Goal: Task Accomplishment & Management: Manage account settings

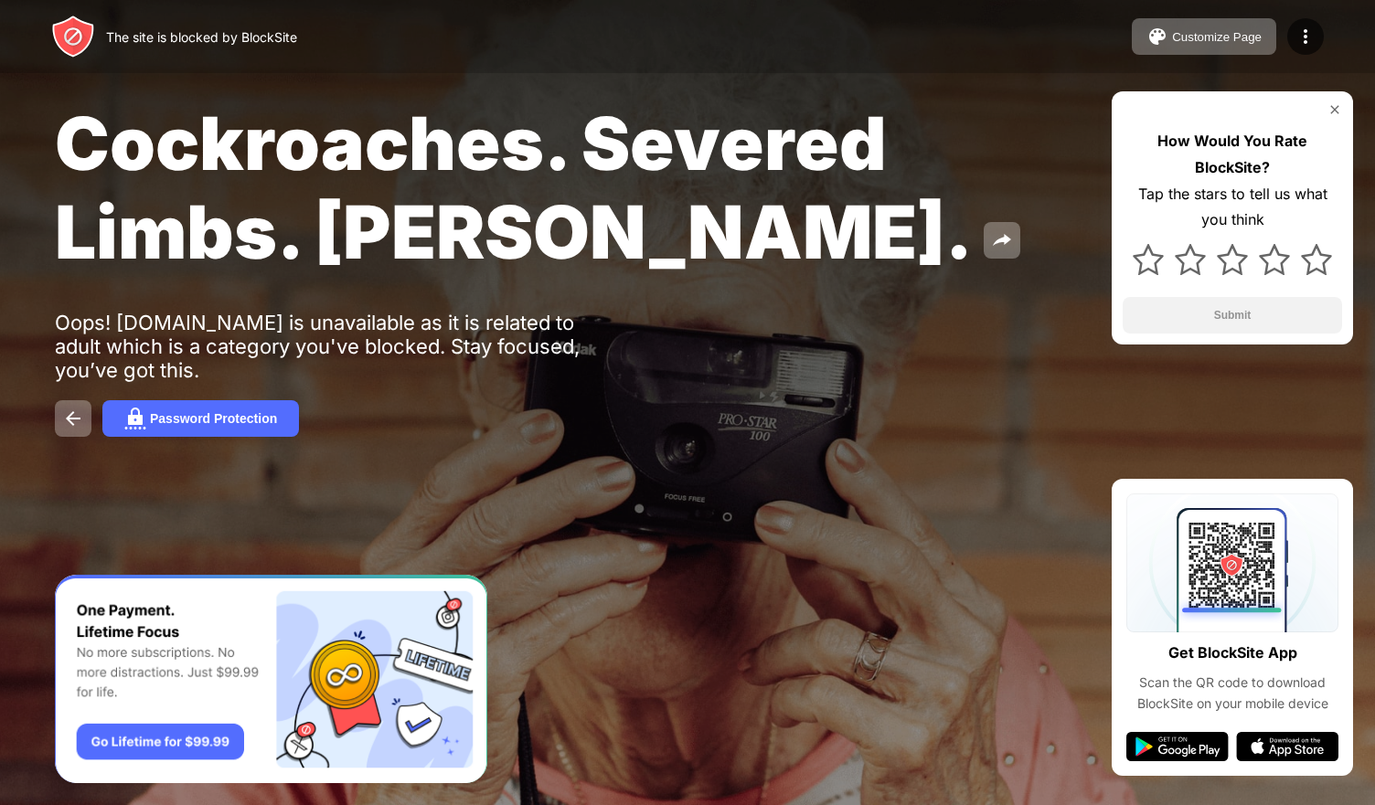
click at [268, 37] on div "The site is blocked by BlockSite" at bounding box center [201, 37] width 191 height 16
click at [1304, 40] on img at bounding box center [1305, 37] width 22 height 22
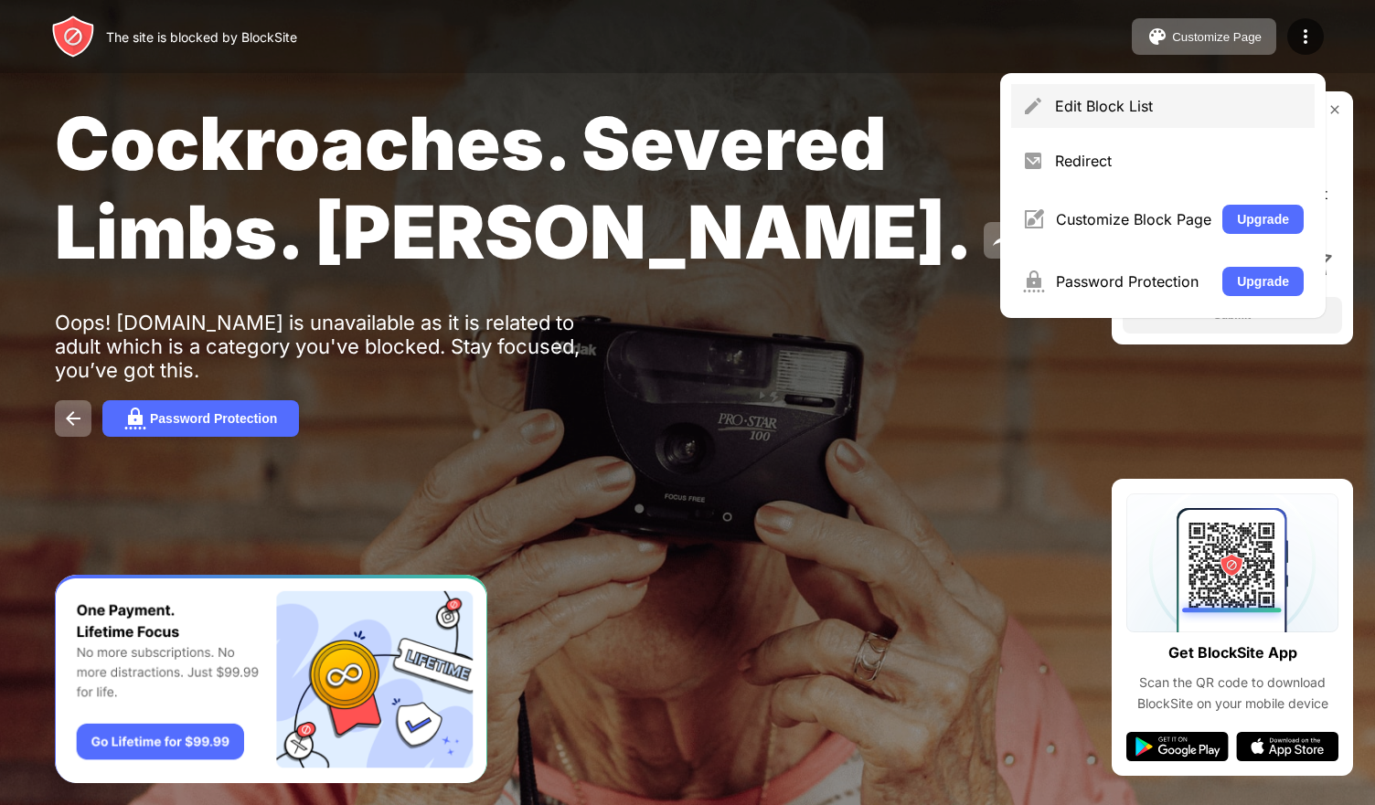
click at [1124, 102] on div "Edit Block List" at bounding box center [1179, 106] width 249 height 18
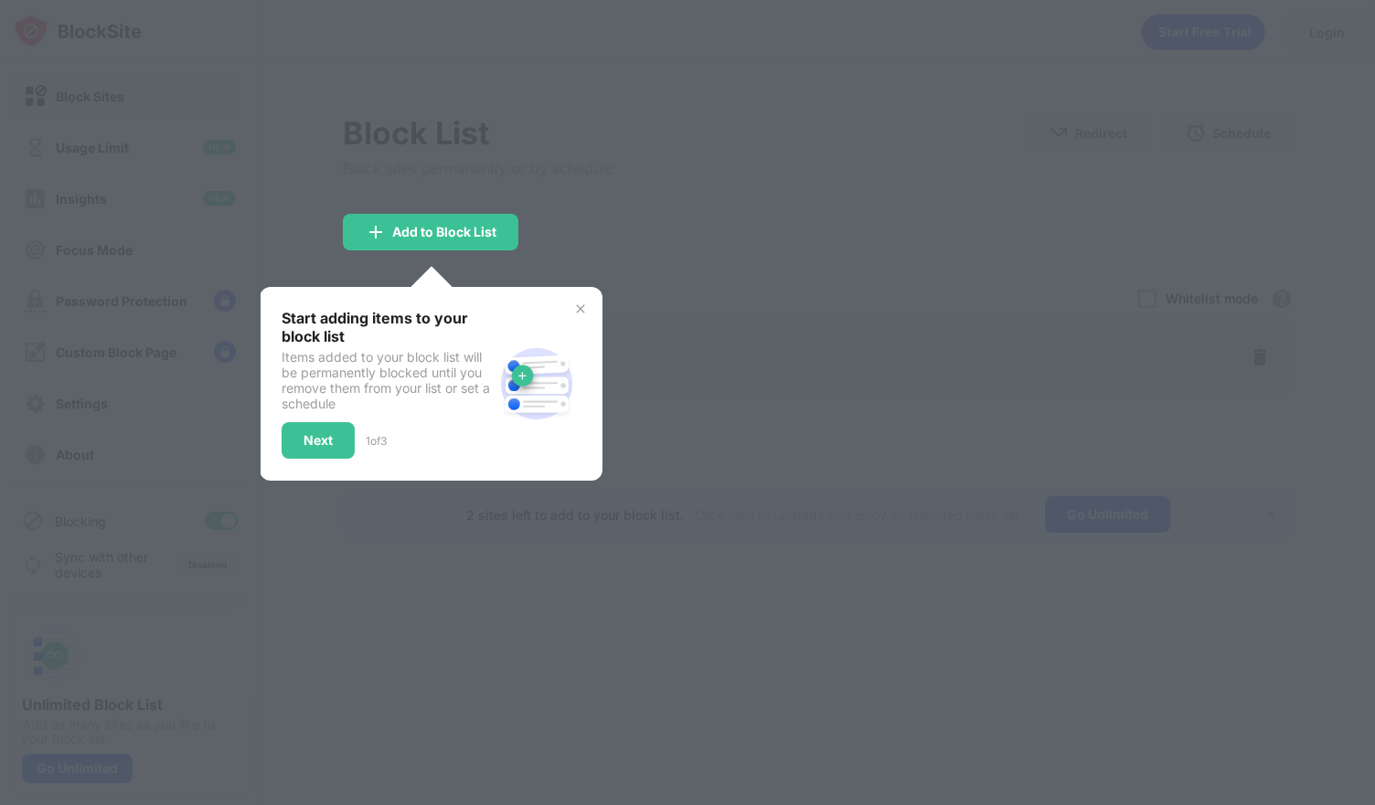
click at [573, 316] on div "Start adding items to your block list Items added to your block list will be pe…" at bounding box center [430, 384] width 299 height 150
click at [589, 311] on div "Start adding items to your block list Items added to your block list will be pe…" at bounding box center [431, 384] width 343 height 194
click at [581, 306] on img at bounding box center [580, 309] width 15 height 15
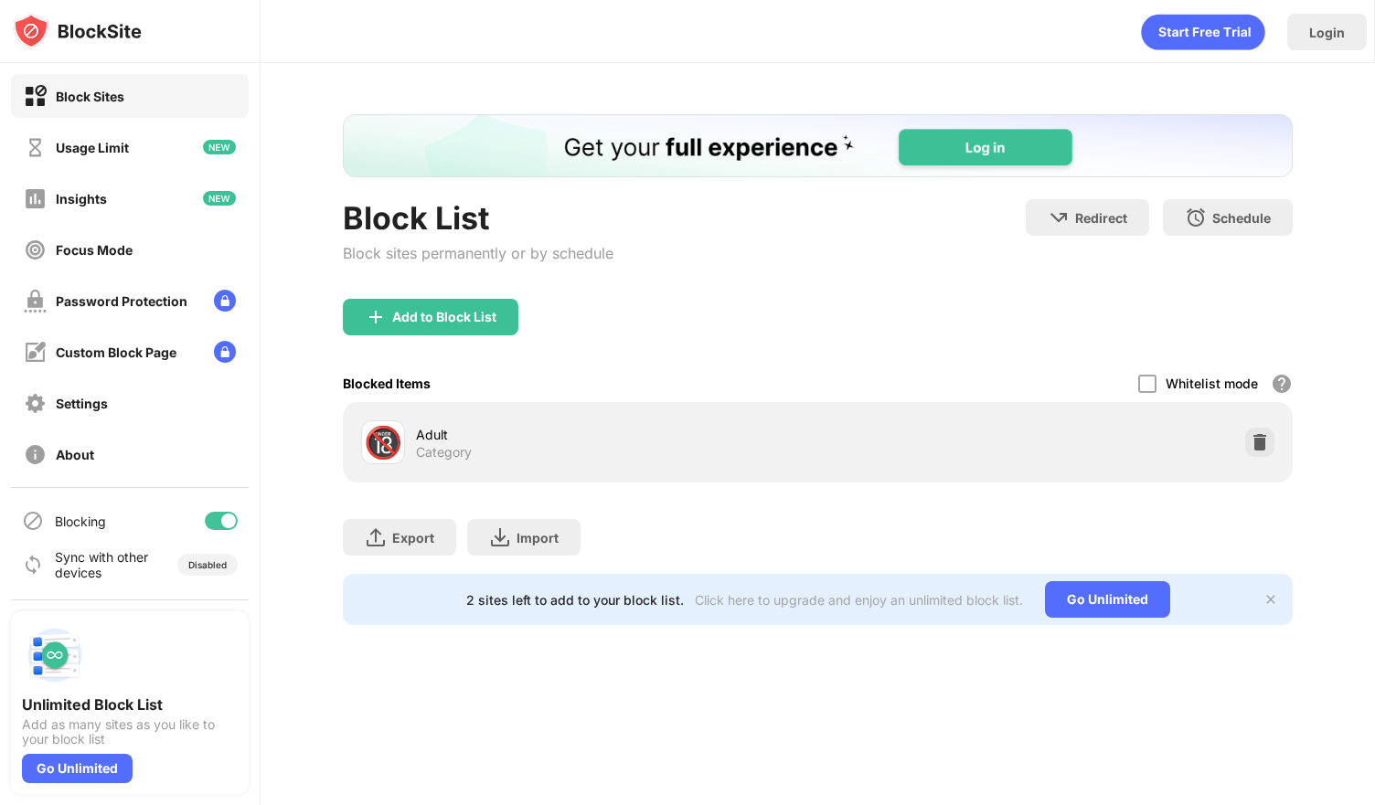
click at [393, 439] on div "🔞" at bounding box center [383, 442] width 38 height 37
click at [1262, 440] on img at bounding box center [1259, 442] width 18 height 18
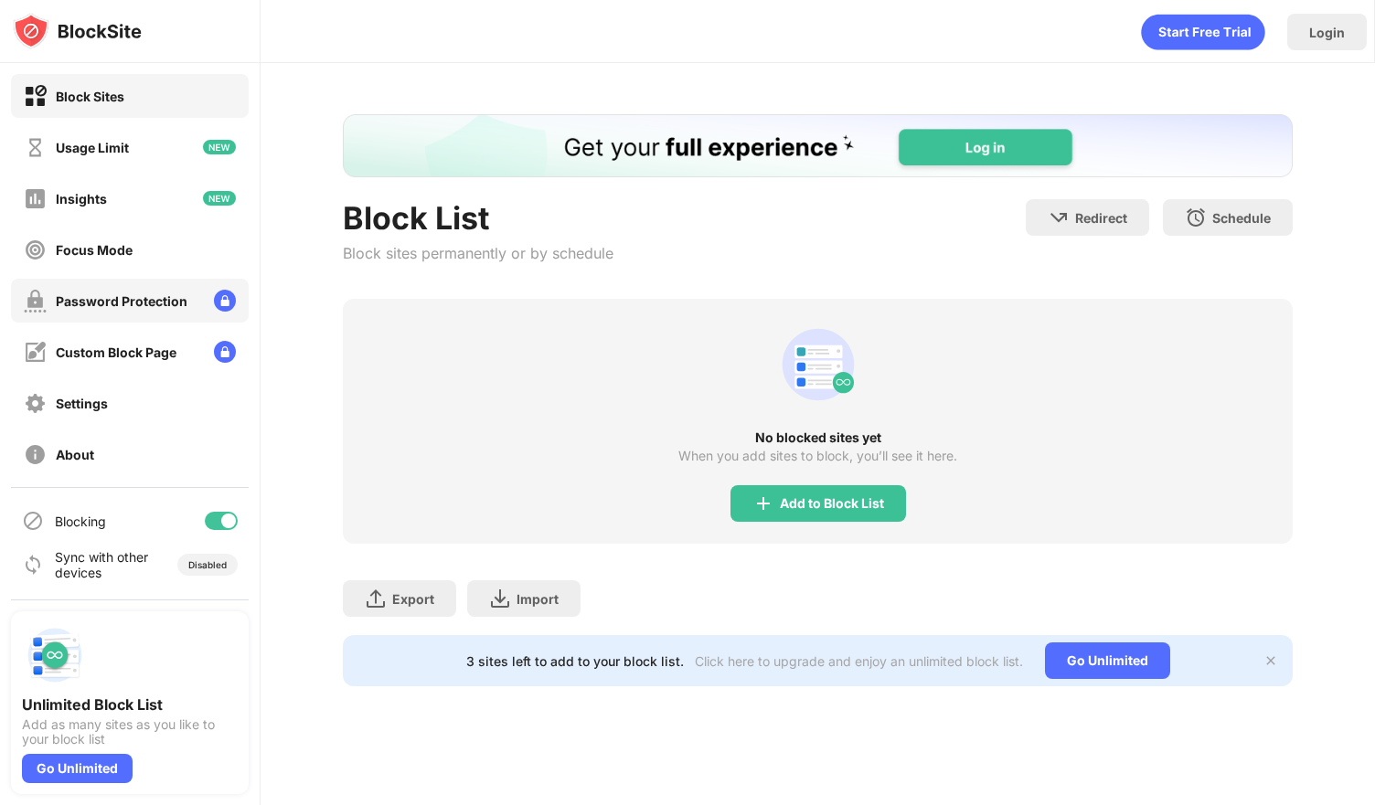
click at [175, 306] on div "Password Protection" at bounding box center [122, 301] width 132 height 16
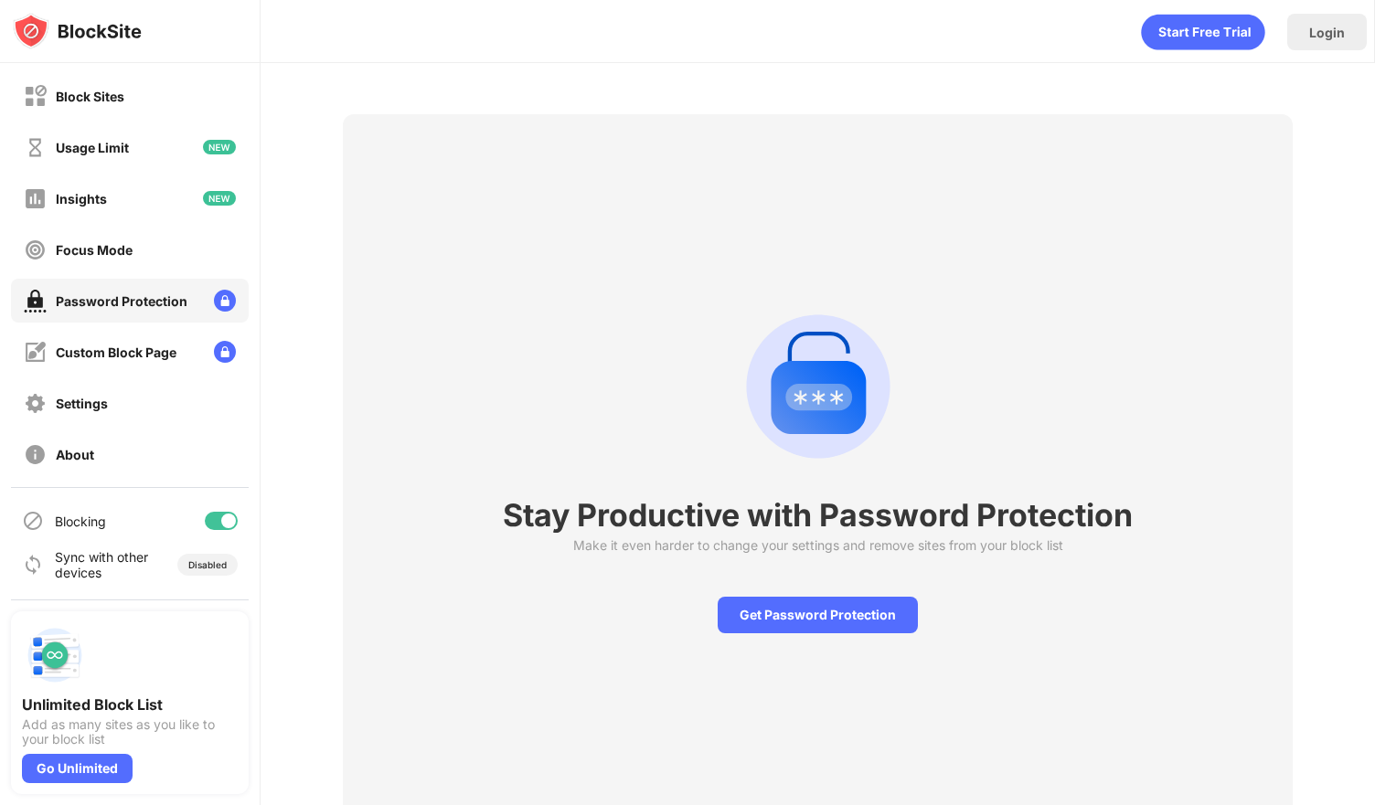
click at [74, 526] on div "Blocking" at bounding box center [80, 522] width 51 height 16
click at [223, 520] on div at bounding box center [228, 521] width 15 height 15
click at [141, 143] on div "Usage Limit" at bounding box center [130, 147] width 238 height 44
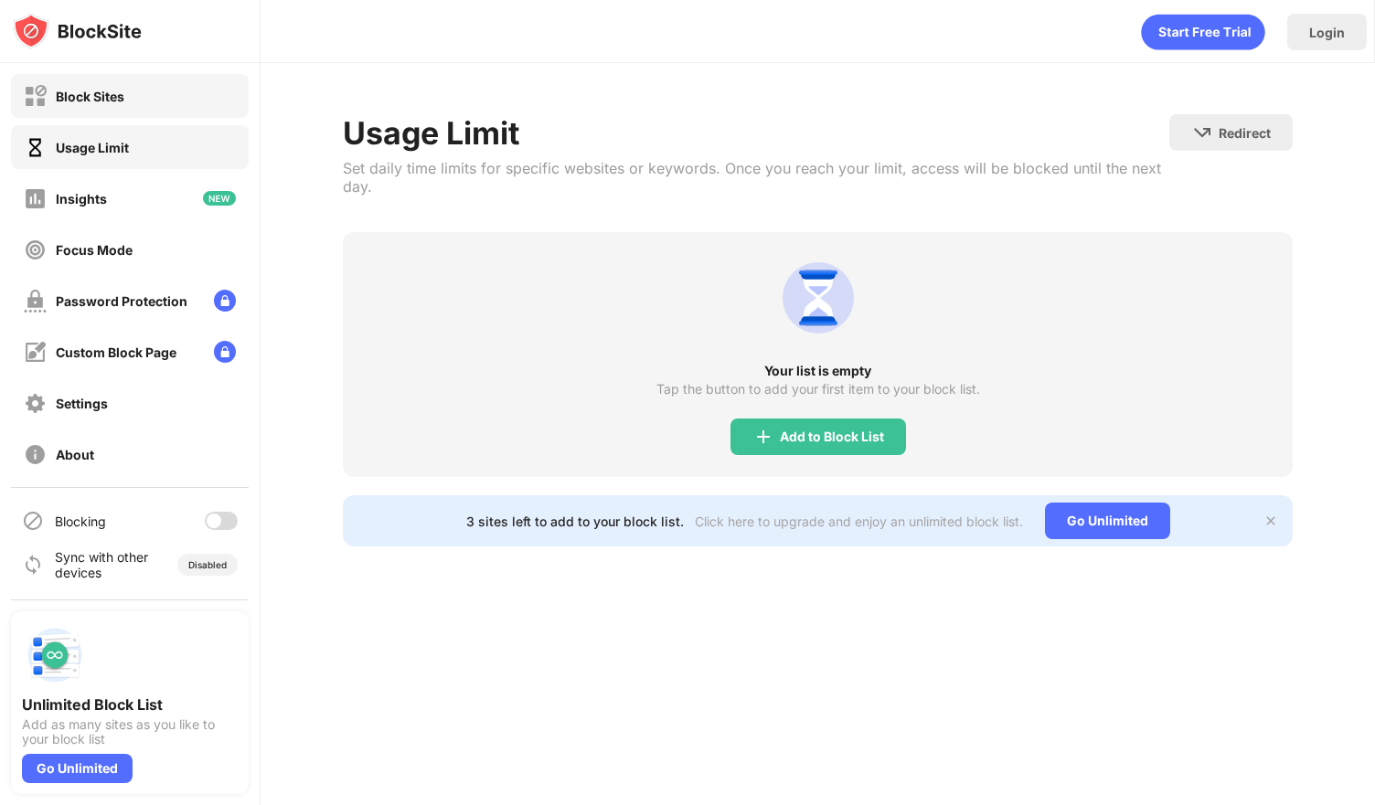
click at [130, 89] on div "Block Sites" at bounding box center [130, 96] width 238 height 44
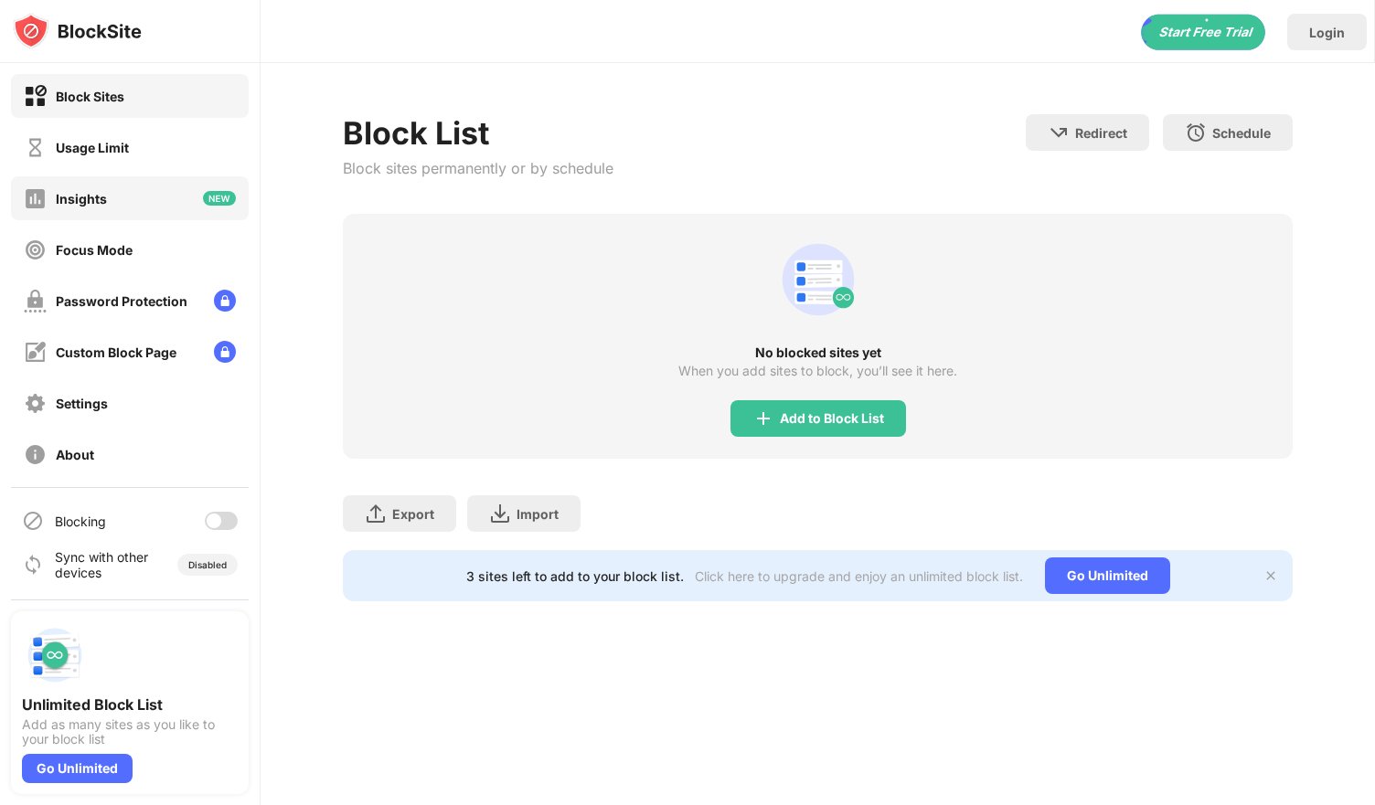
click at [177, 203] on div "Insights" at bounding box center [130, 198] width 238 height 44
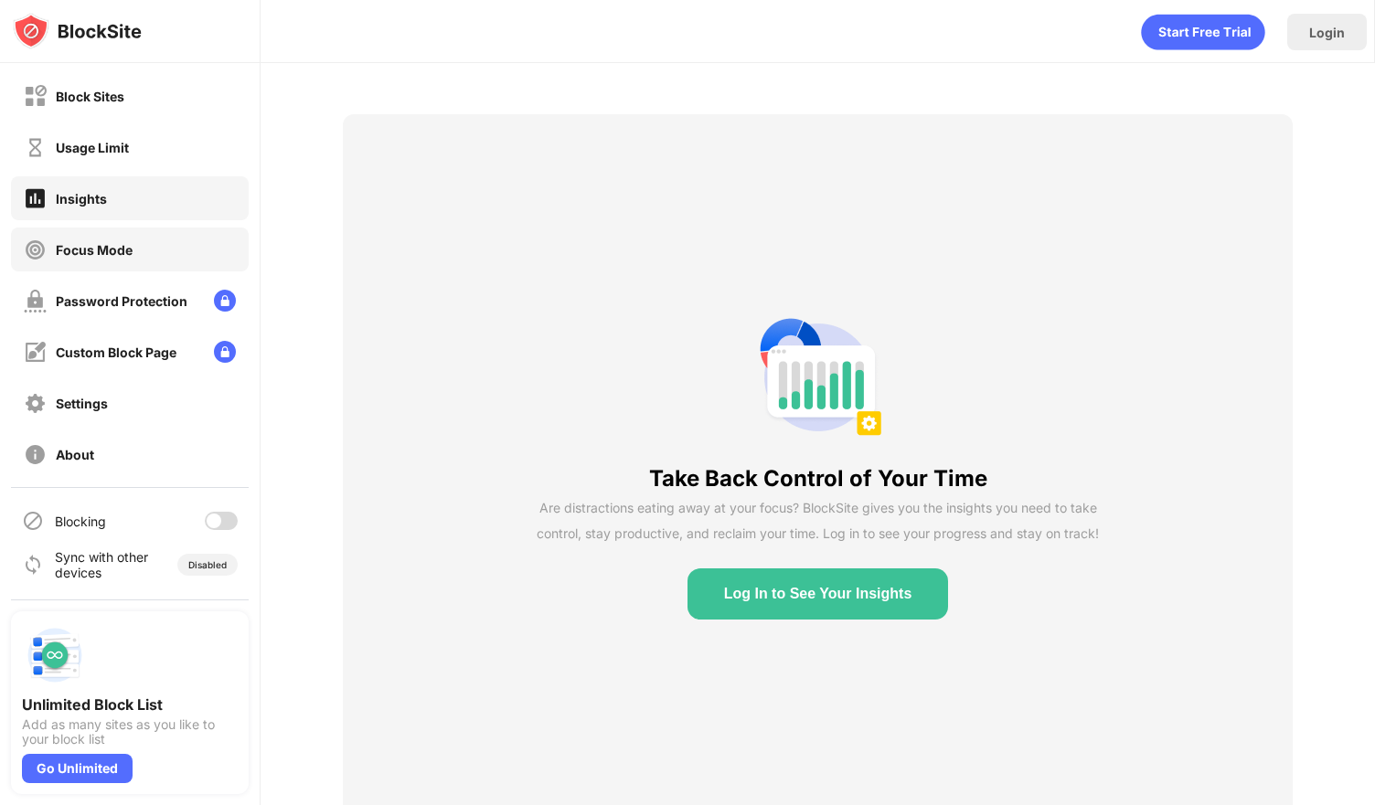
click at [183, 259] on div "Focus Mode" at bounding box center [130, 250] width 238 height 44
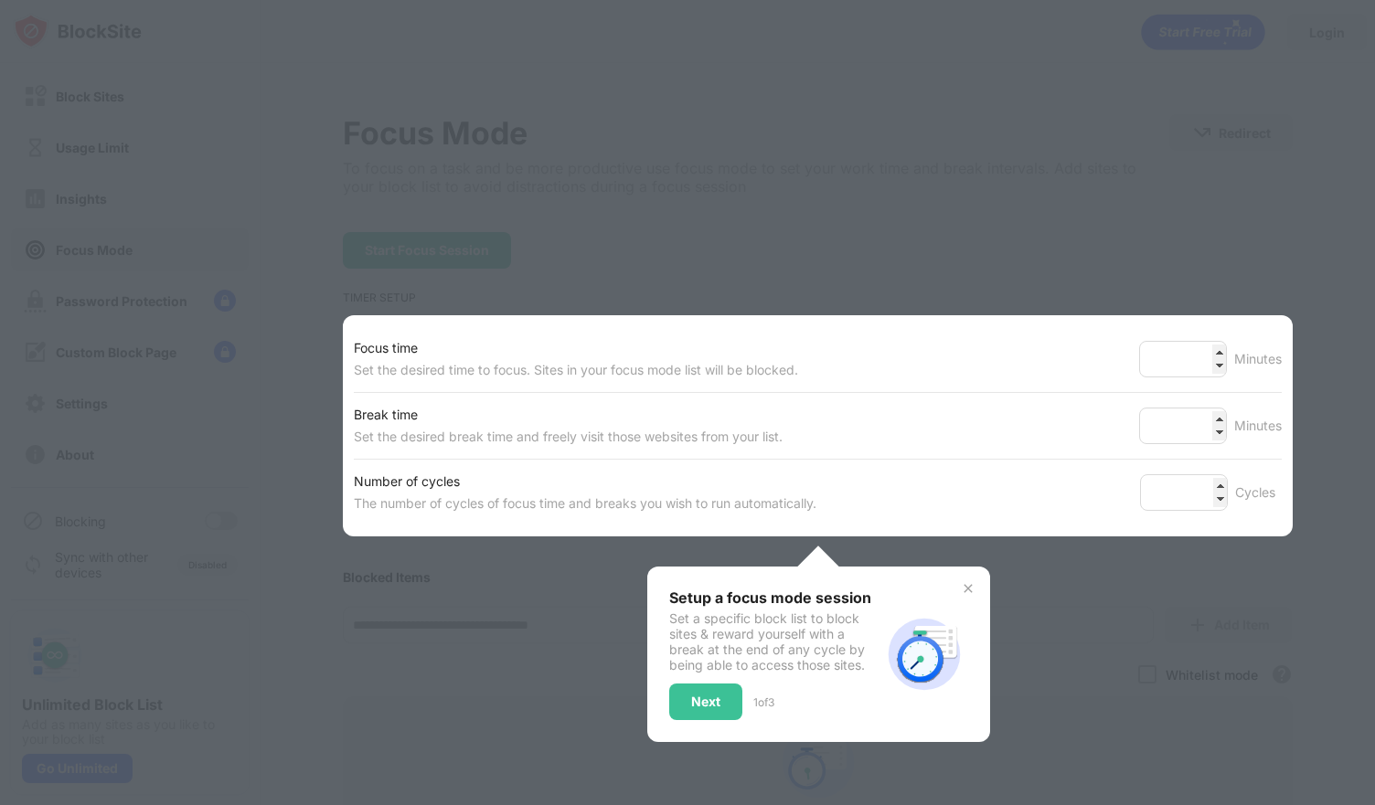
click at [1135, 611] on div at bounding box center [687, 402] width 1375 height 805
click at [703, 695] on div "Next" at bounding box center [705, 702] width 29 height 15
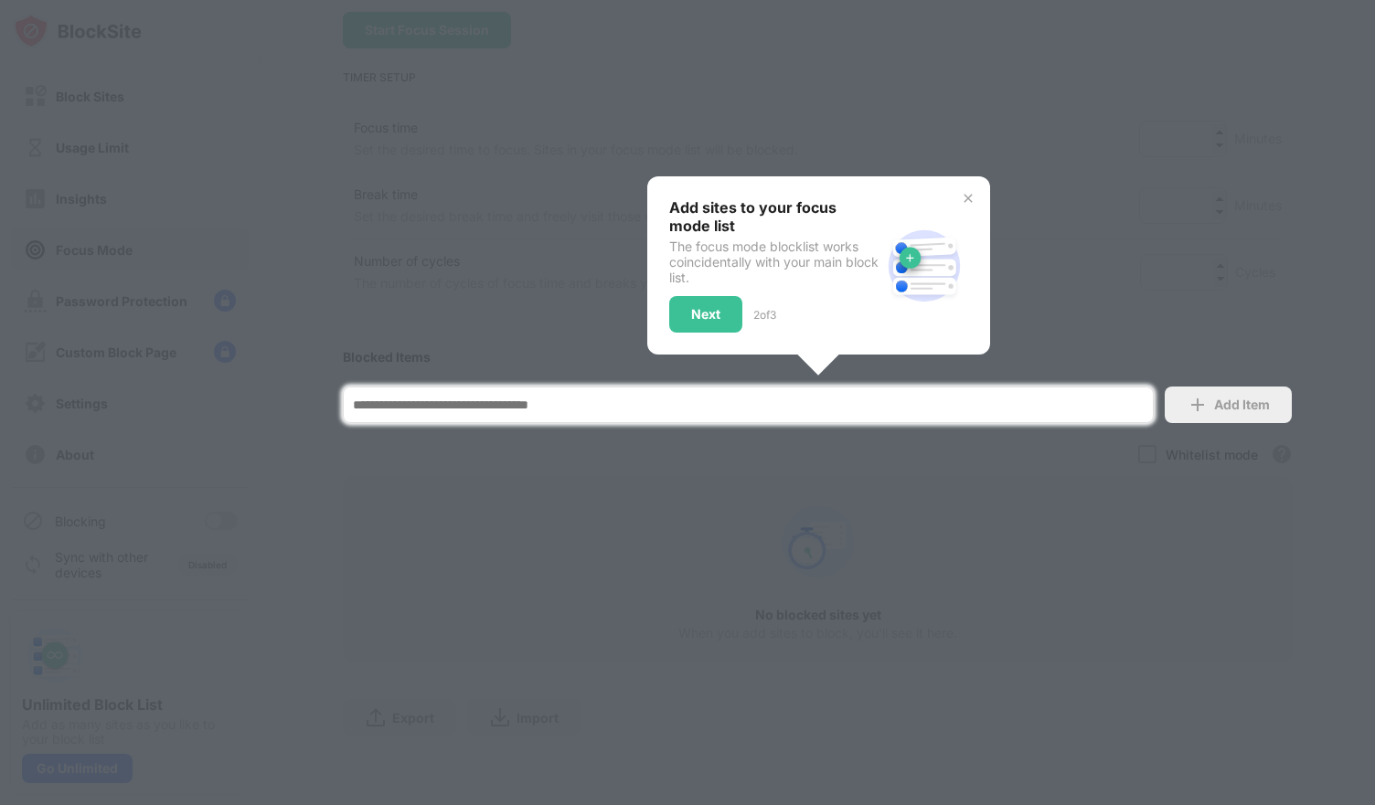
scroll to position [231, 0]
click at [706, 560] on div at bounding box center [687, 402] width 1375 height 805
click at [696, 307] on div "Next" at bounding box center [705, 314] width 29 height 15
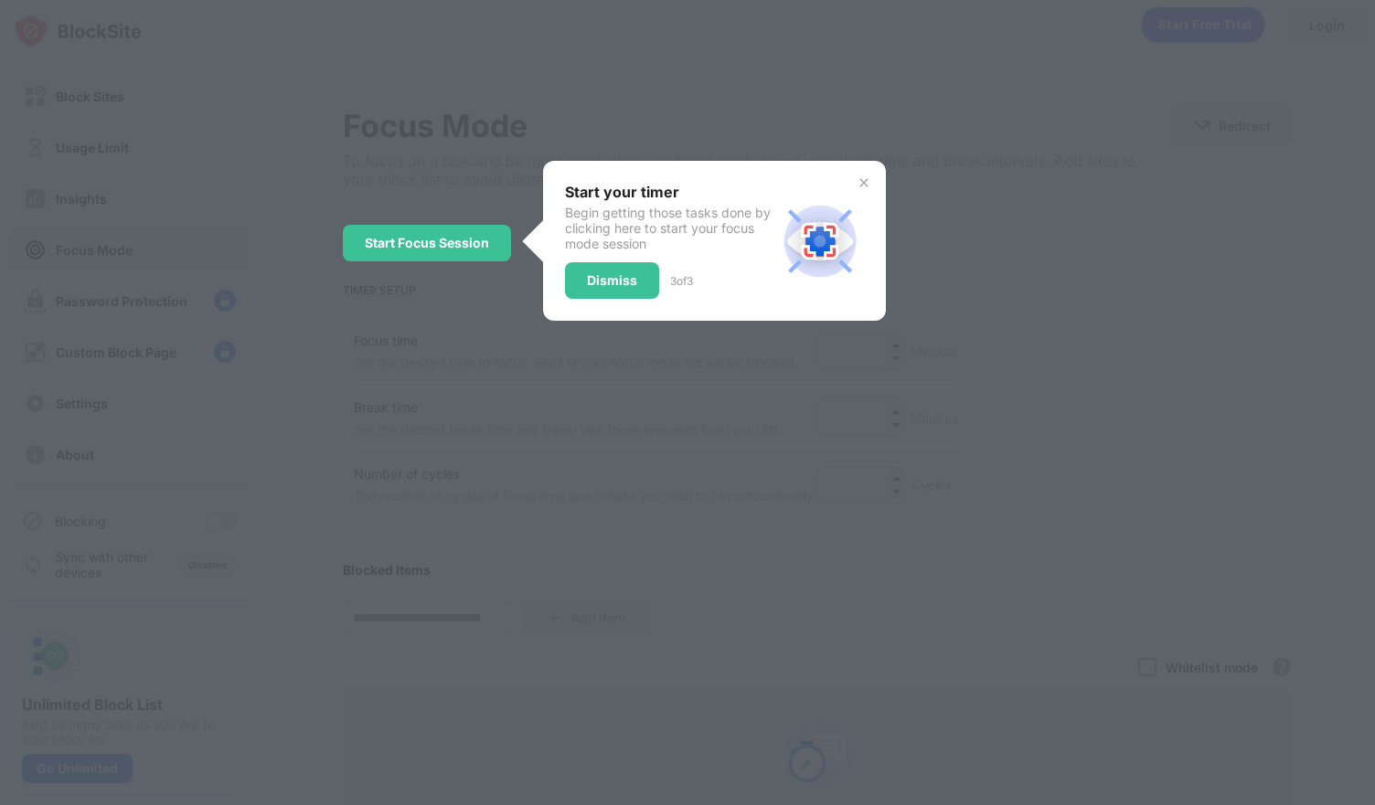
scroll to position [0, 0]
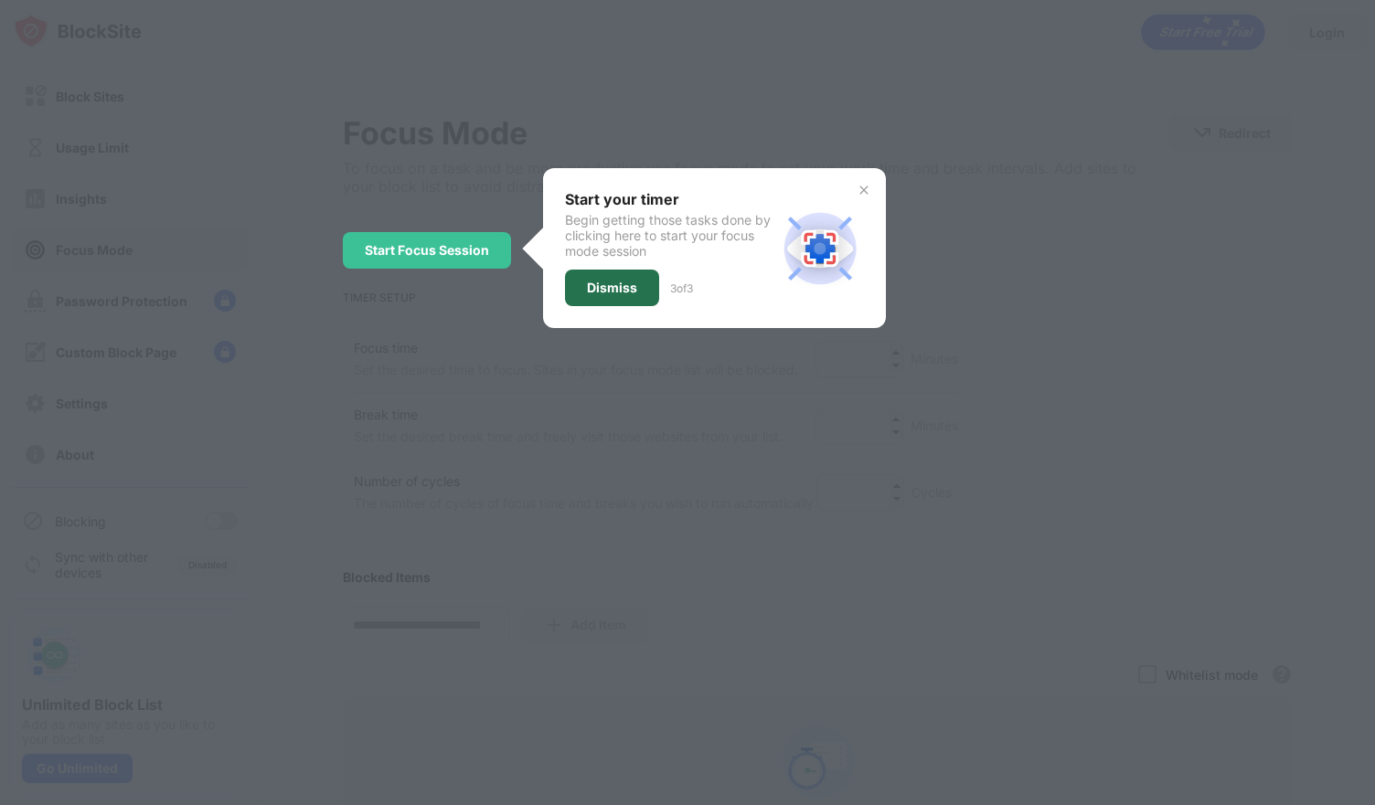
click at [615, 283] on div "Dismiss" at bounding box center [612, 288] width 50 height 15
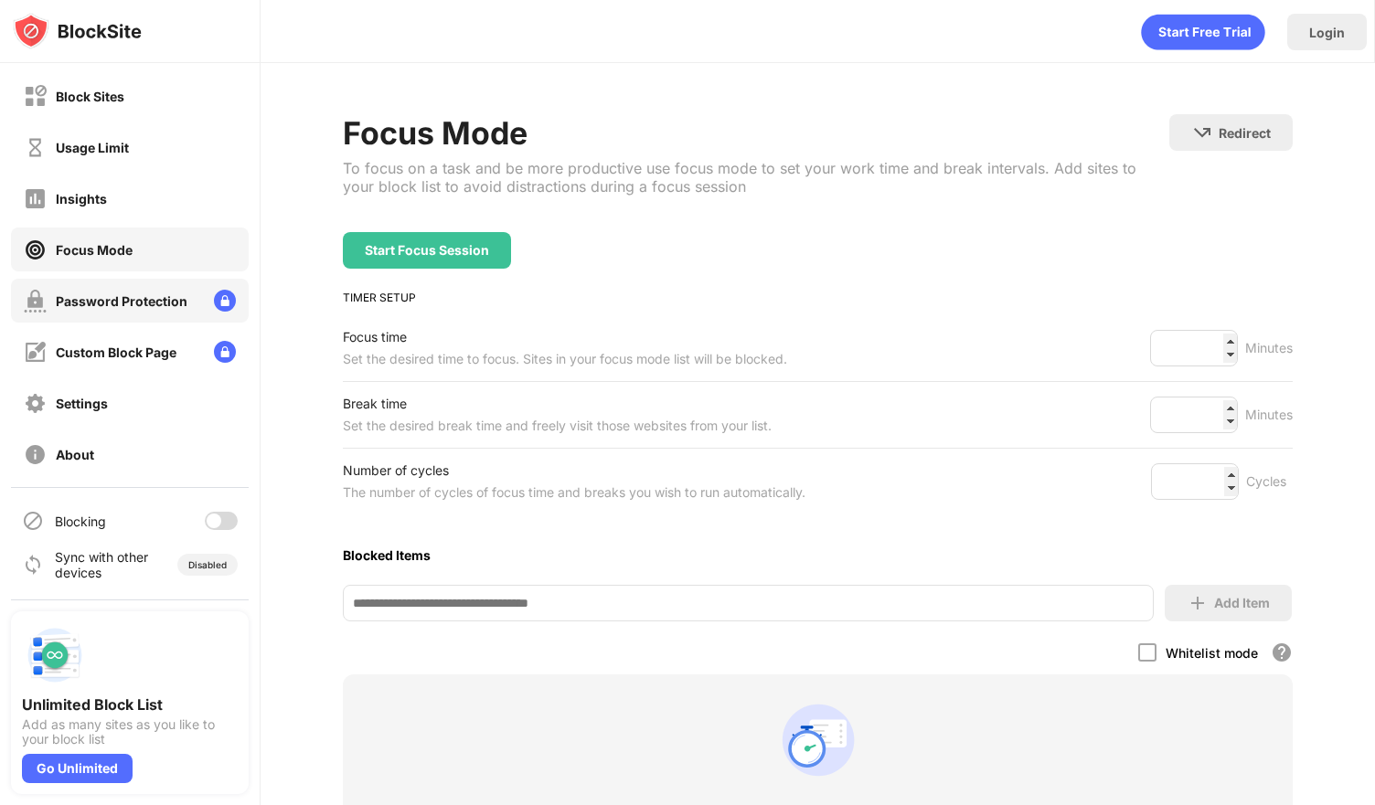
click at [152, 298] on div "Password Protection" at bounding box center [122, 301] width 132 height 16
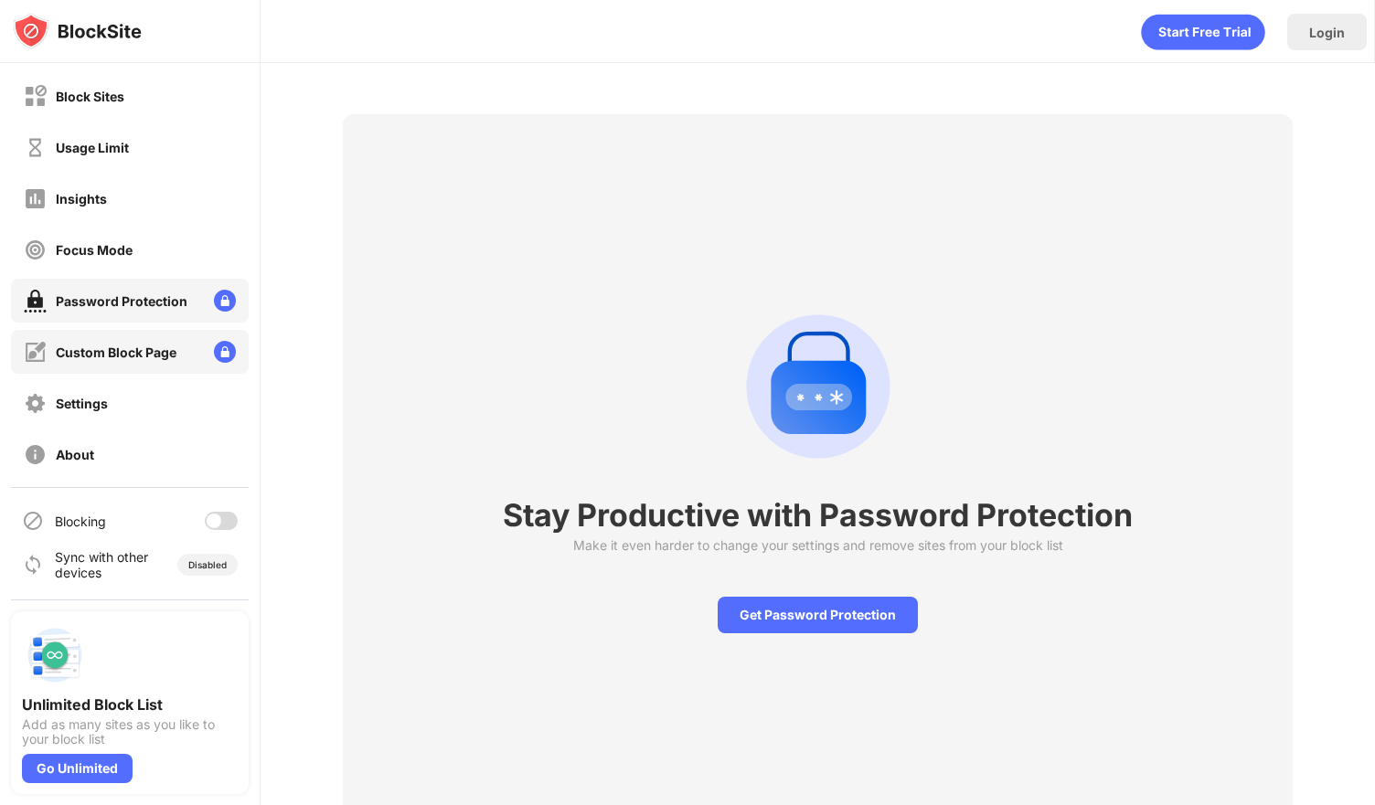
click at [131, 334] on div "Custom Block Page" at bounding box center [130, 352] width 238 height 44
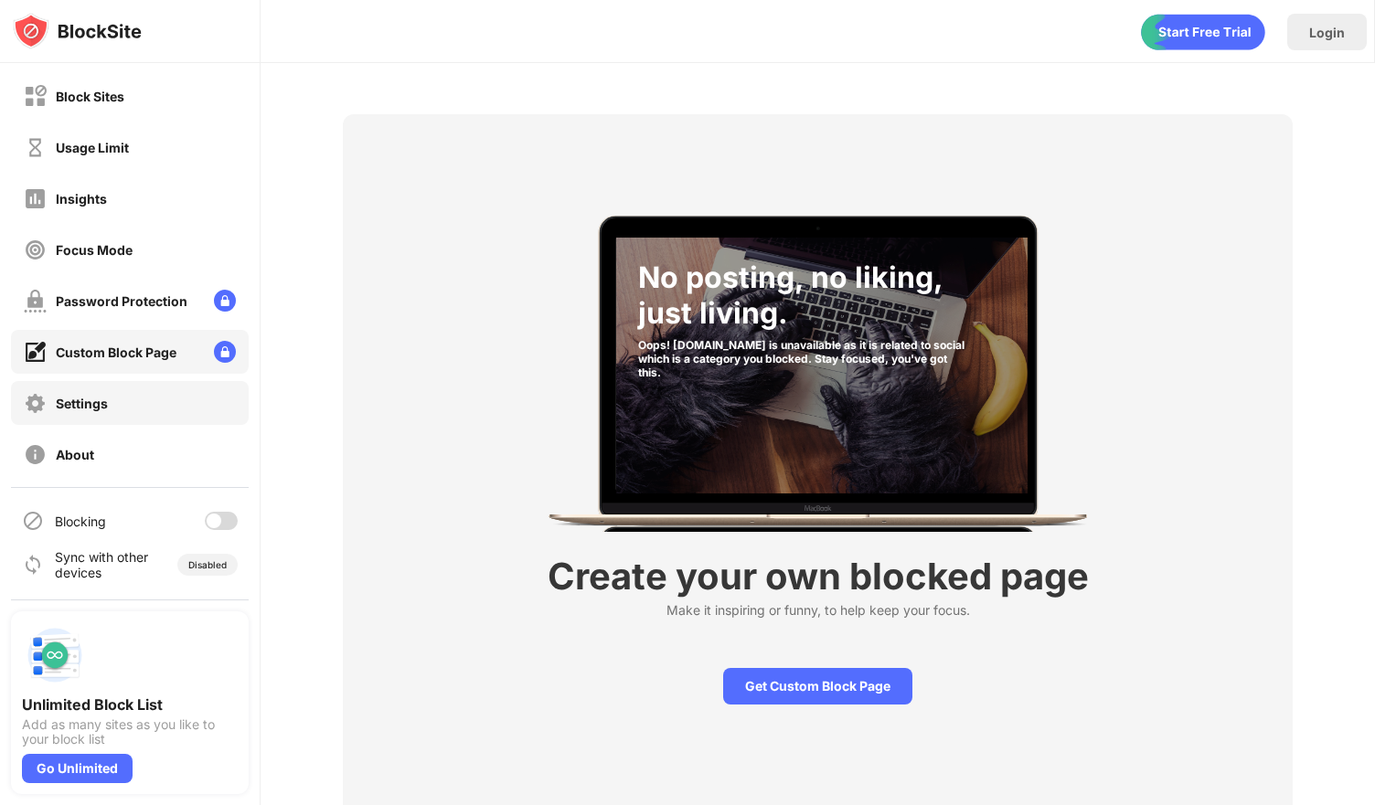
click at [100, 401] on div "Settings" at bounding box center [82, 404] width 52 height 16
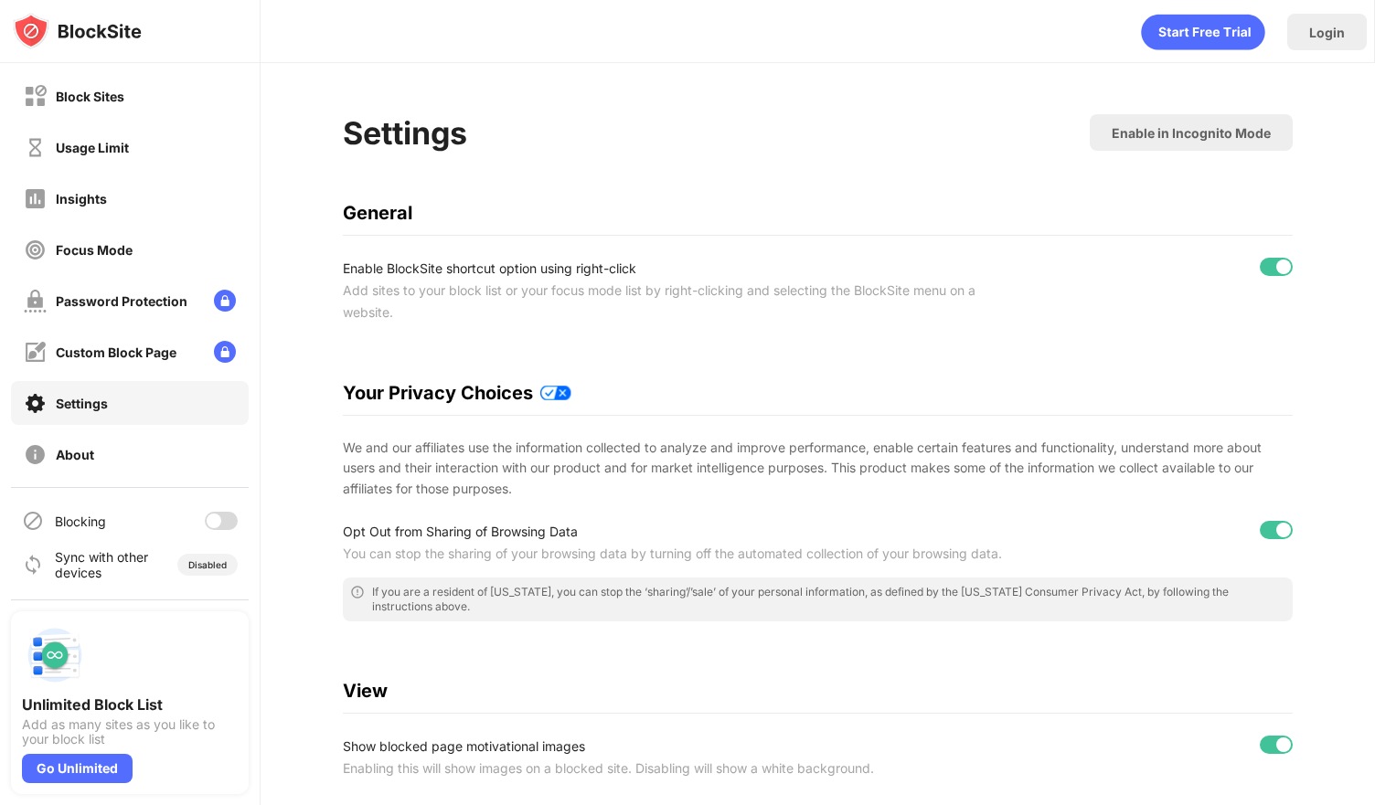
click at [115, 576] on div "Sync with other devices" at bounding box center [102, 564] width 94 height 31
click at [201, 566] on div "Disabled" at bounding box center [207, 564] width 38 height 11
click at [122, 143] on div "Usage Limit" at bounding box center [92, 148] width 73 height 16
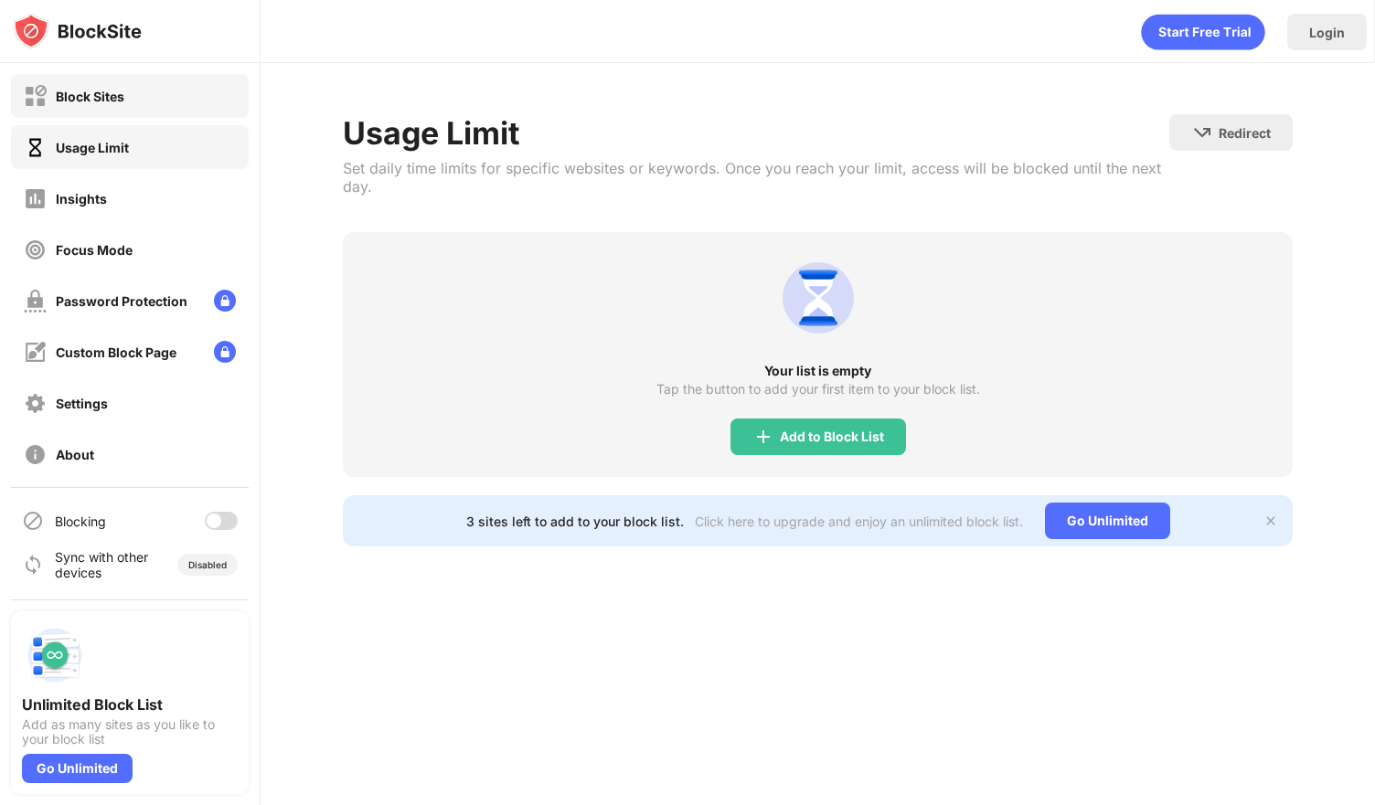
click at [141, 101] on div "Block Sites" at bounding box center [130, 96] width 238 height 44
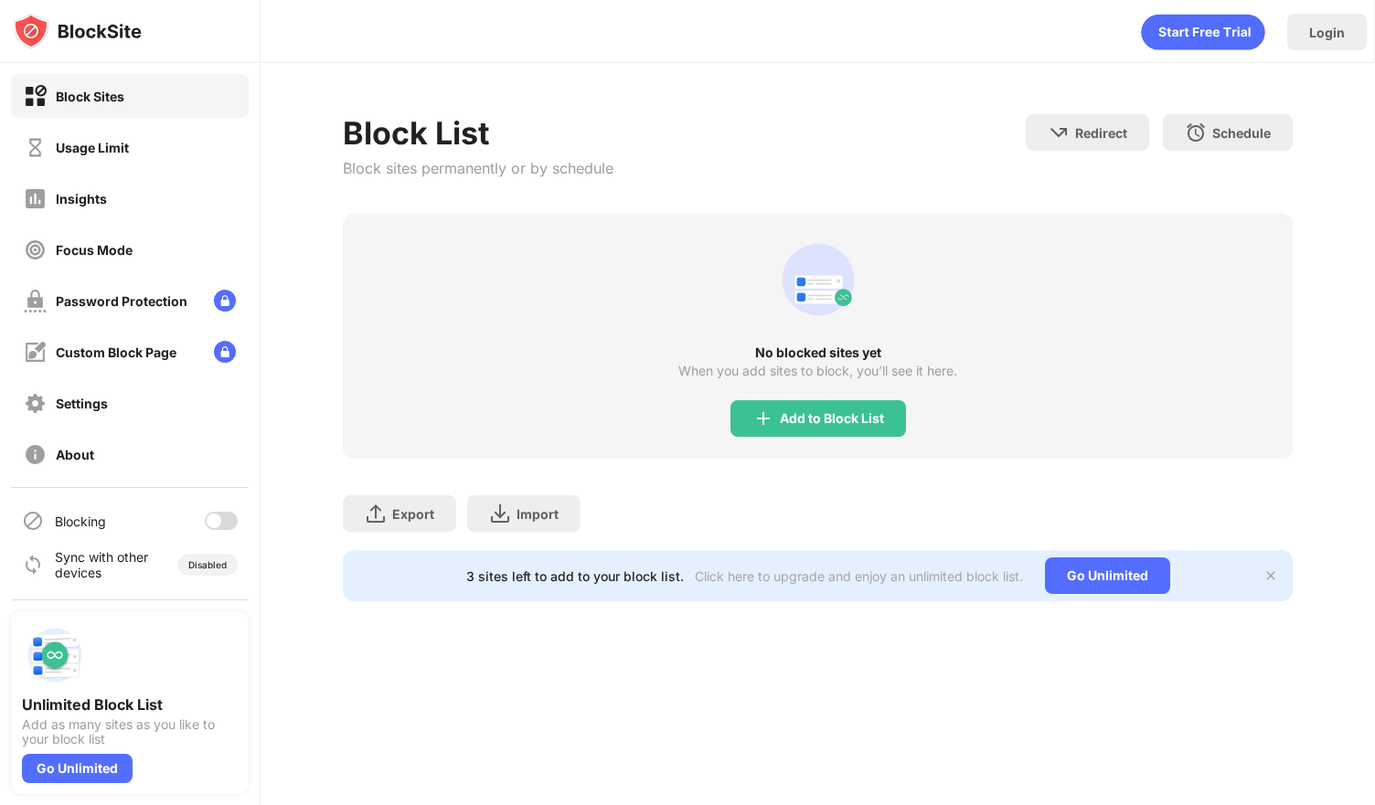
click at [871, 136] on div "Block List Block sites permanently or by schedule Redirect Choose a site to be …" at bounding box center [818, 164] width 950 height 100
click at [1269, 579] on img at bounding box center [1270, 575] width 15 height 15
